Goal: Information Seeking & Learning: Understand process/instructions

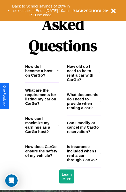
scroll to position [627, 0]
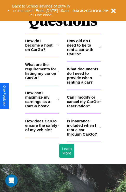
click at [42, 79] on h3 "What are the requirements for listing my car on CarGo?" at bounding box center [41, 71] width 32 height 18
click at [83, 56] on h3 "How old do I need to be to rent a car with CarGo?" at bounding box center [83, 48] width 32 height 18
click at [42, 108] on h3 "How can I maximize my earnings as a CarGo host?" at bounding box center [41, 100] width 32 height 18
click at [58, 47] on icon at bounding box center [58, 45] width 2 height 4
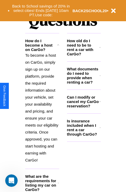
click at [100, 49] on icon at bounding box center [100, 47] width 2 height 4
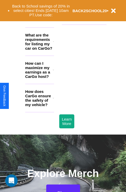
scroll to position [624, 0]
